Goal: Information Seeking & Learning: Compare options

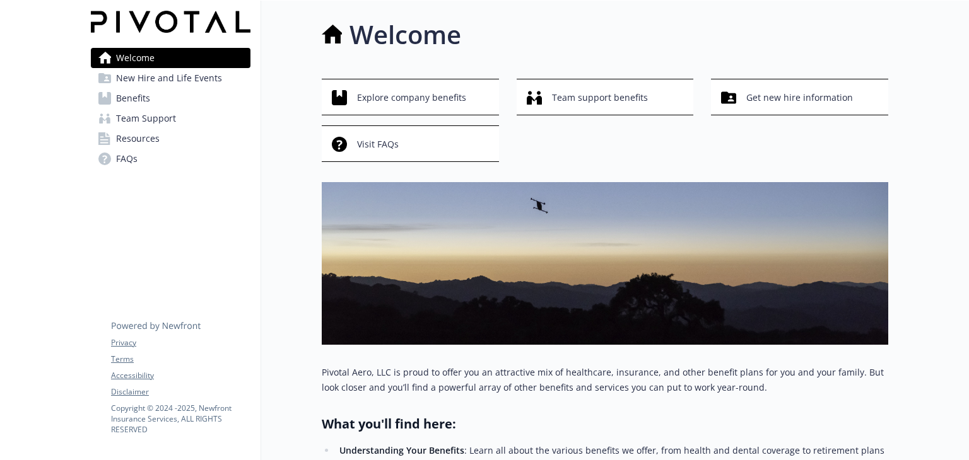
click at [130, 95] on span "Benefits" at bounding box center [133, 98] width 34 height 20
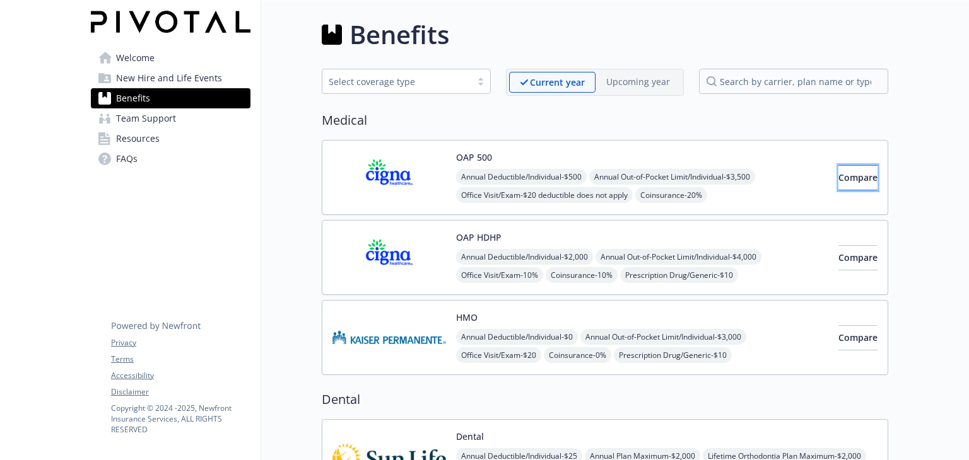
click at [838, 180] on span "Compare" at bounding box center [857, 178] width 39 height 12
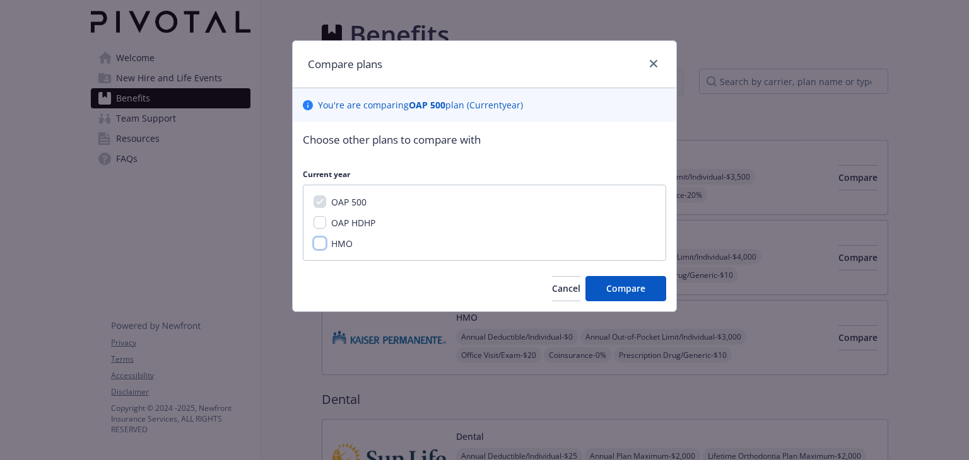
click at [320, 246] on input "HMO" at bounding box center [319, 243] width 13 height 13
checkbox input "true"
click at [627, 283] on span "Compare" at bounding box center [625, 289] width 39 height 12
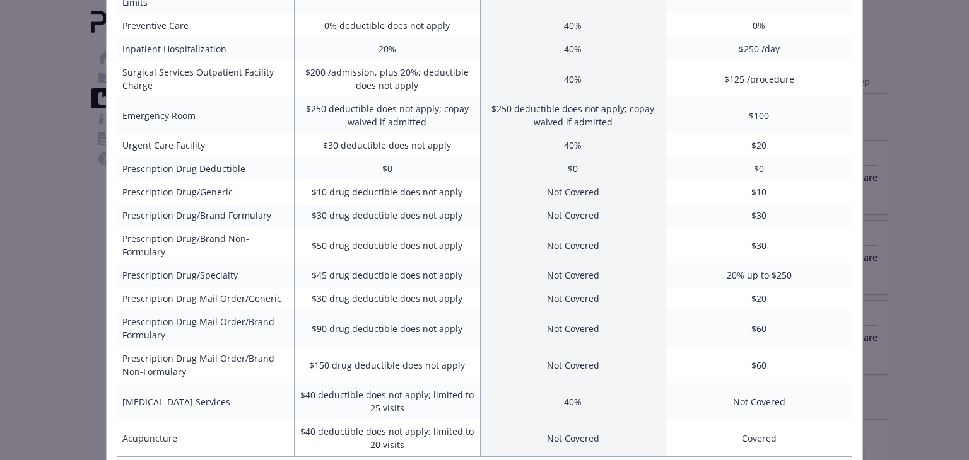
scroll to position [469, 0]
